Goal: Task Accomplishment & Management: Use online tool/utility

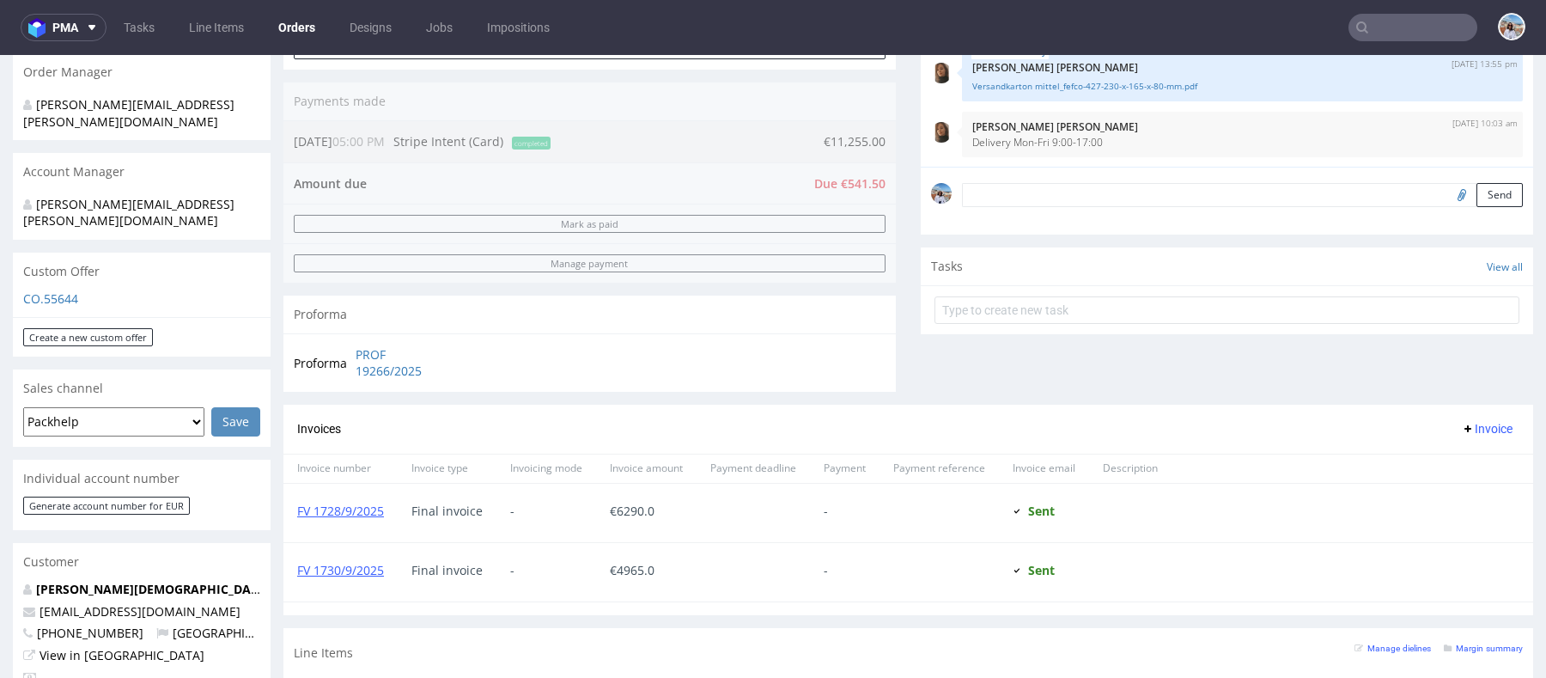
scroll to position [402, 0]
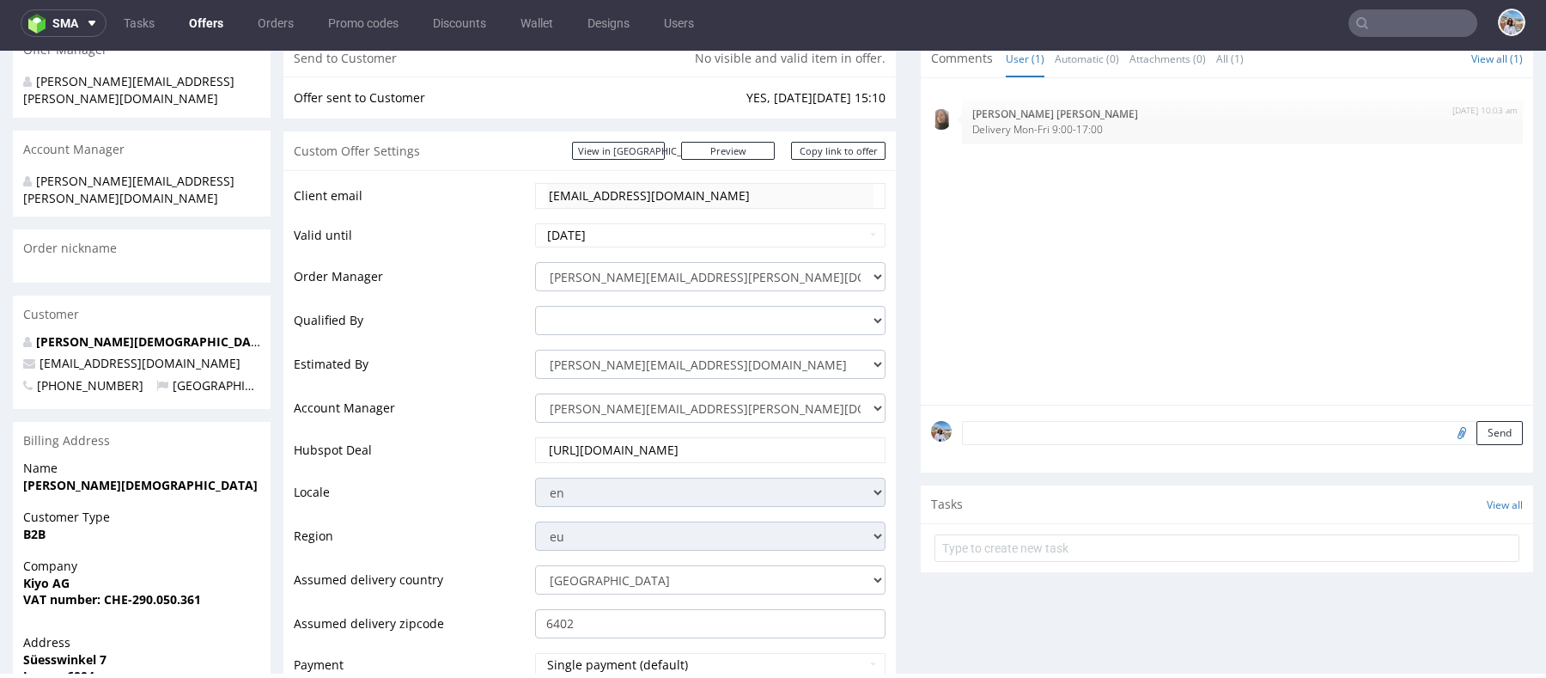
scroll to position [855, 0]
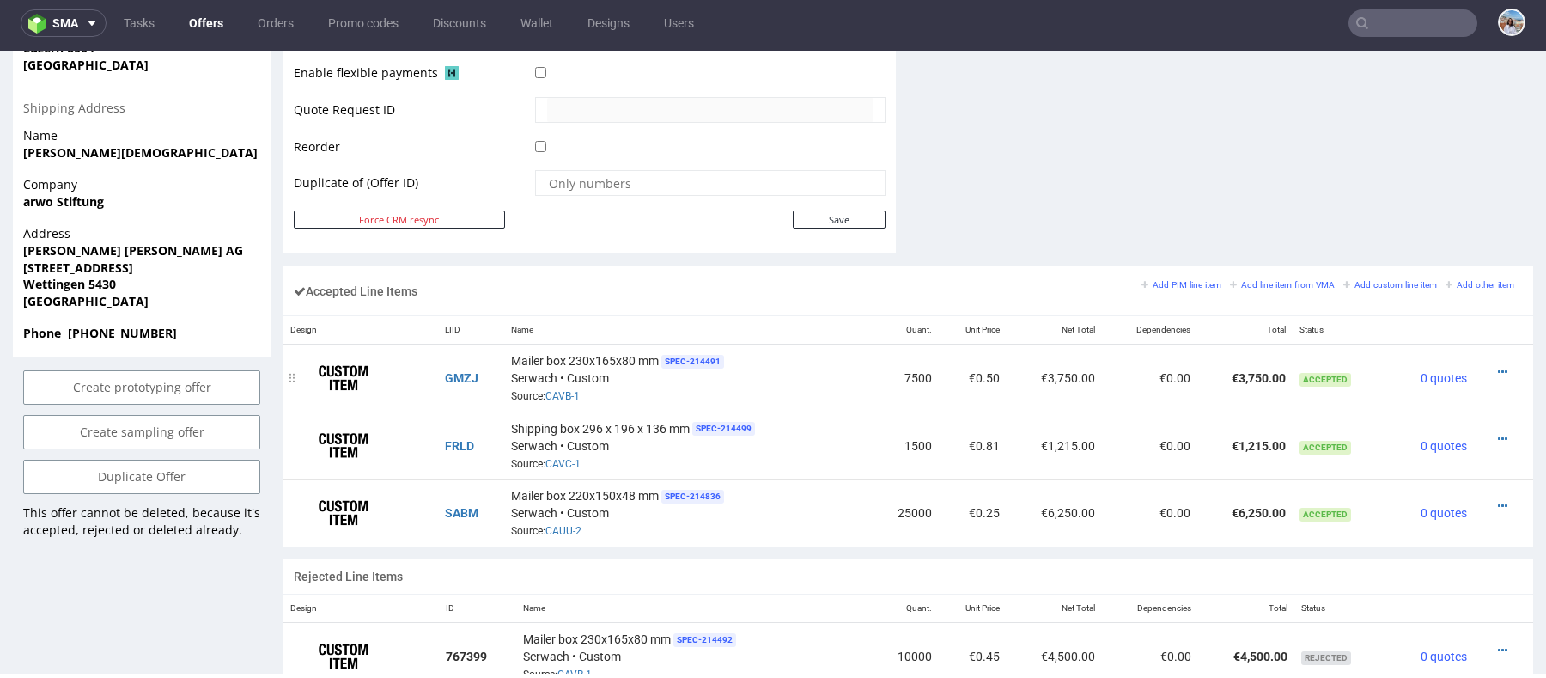
click at [1493, 363] on div at bounding box center [1498, 371] width 35 height 17
click at [1498, 366] on icon at bounding box center [1502, 372] width 9 height 12
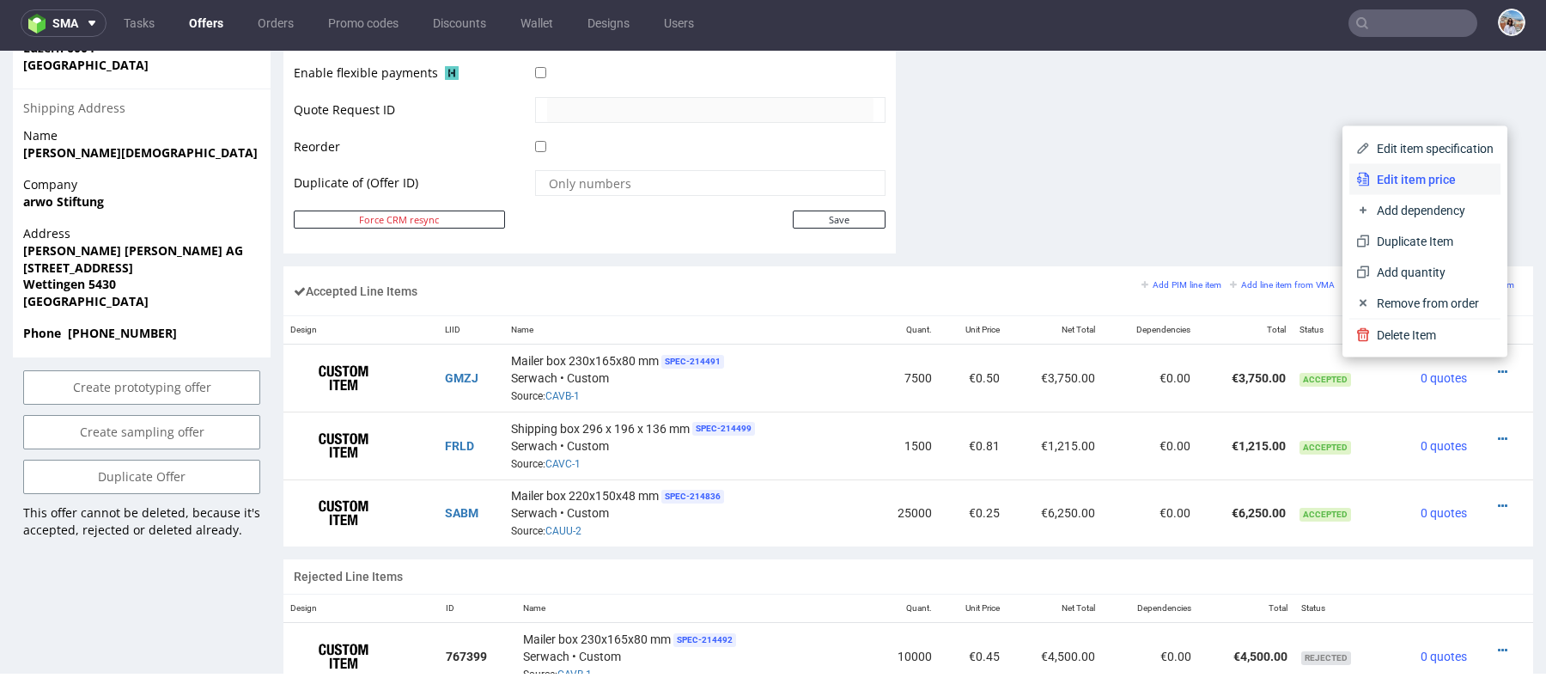
click at [1408, 171] on span "Edit item price" at bounding box center [1432, 179] width 124 height 17
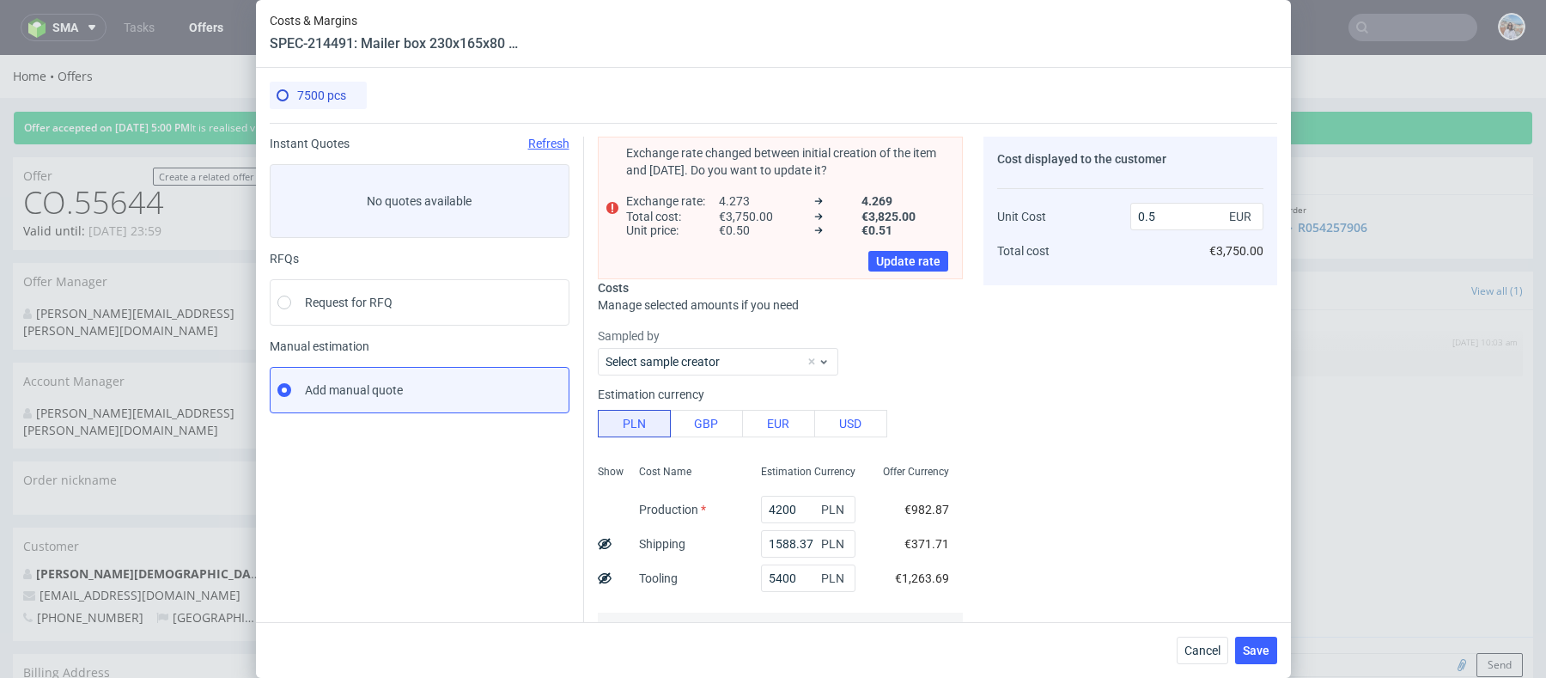
scroll to position [298, 0]
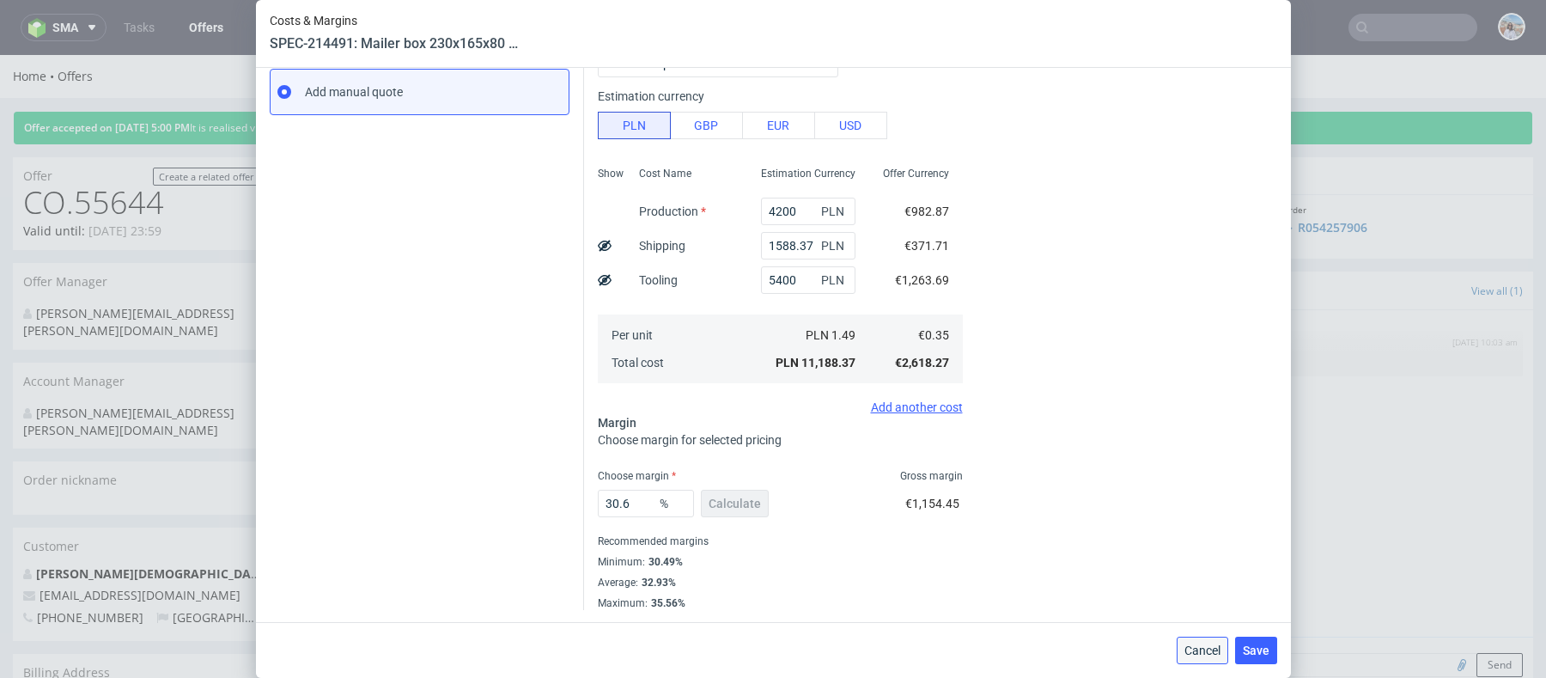
click at [1195, 641] on button "Cancel" at bounding box center [1203, 649] width 52 height 27
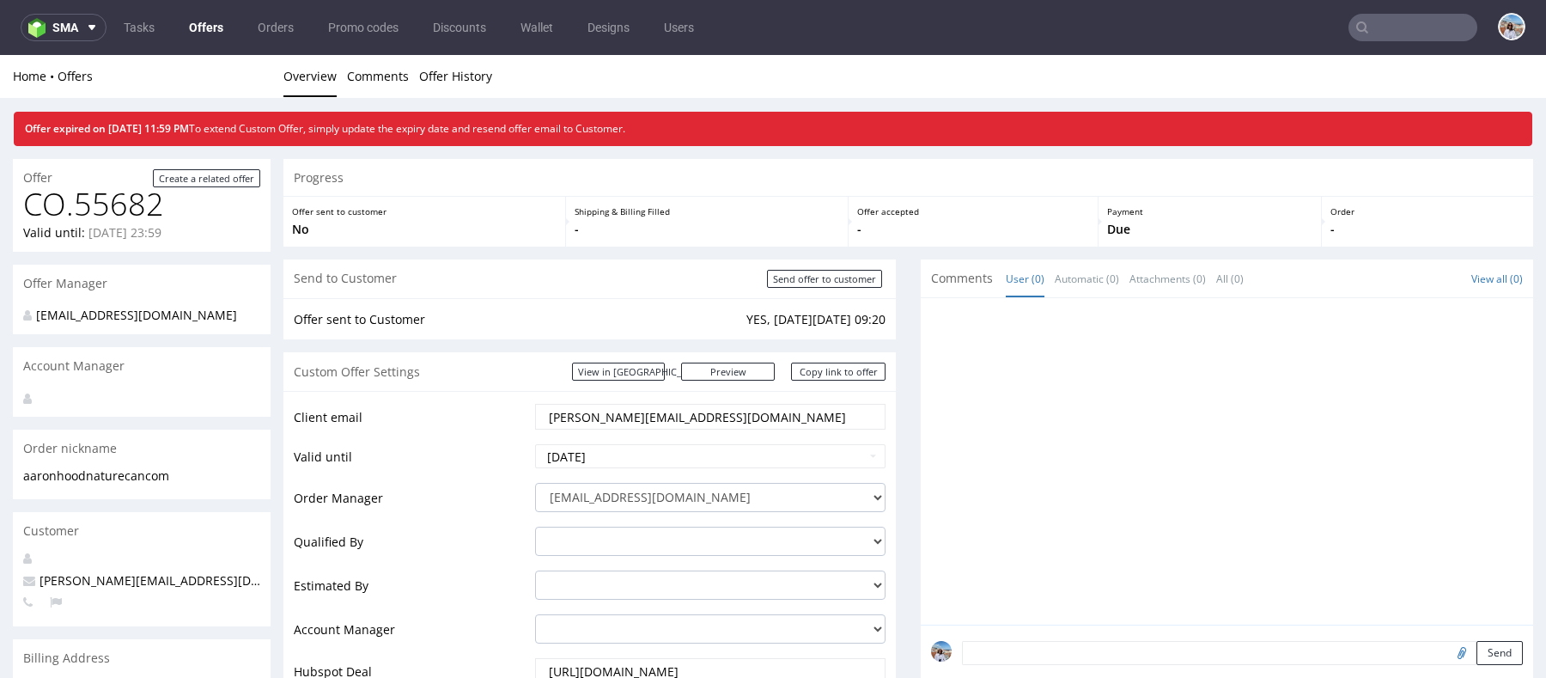
scroll to position [668, 0]
